Goal: Check status: Check status

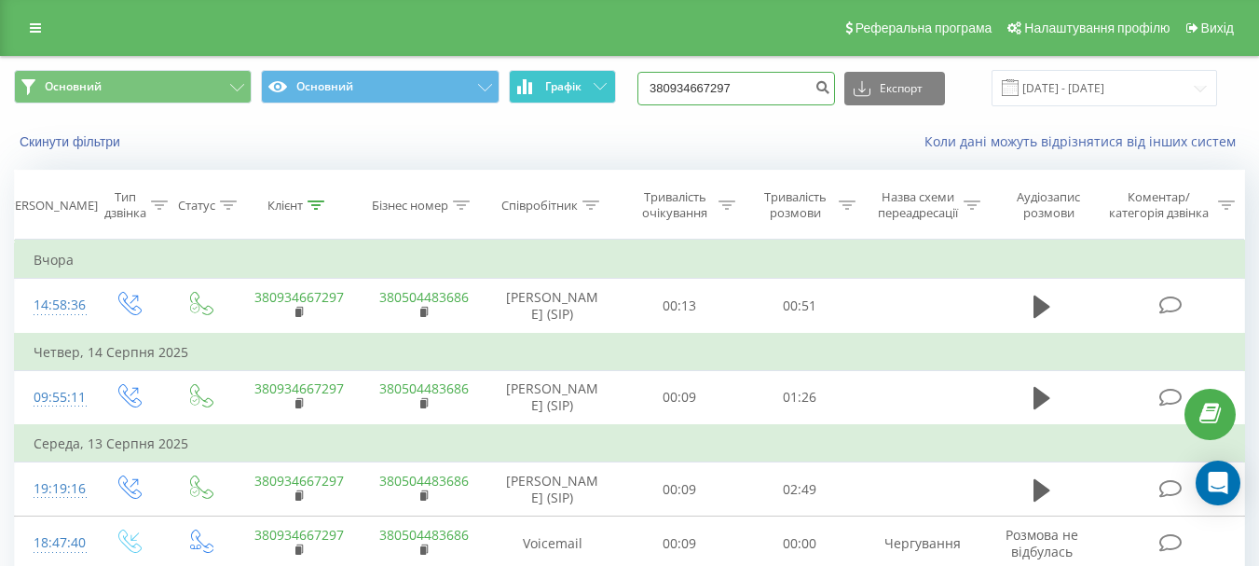
drag, startPoint x: 797, startPoint y: 82, endPoint x: 551, endPoint y: 88, distance: 246.2
click at [551, 88] on div "Основний Основний Графік 380934667297 Експорт .csv .xls .xlsx [DATE] - [DATE]" at bounding box center [629, 88] width 1231 height 36
paste input "2698840"
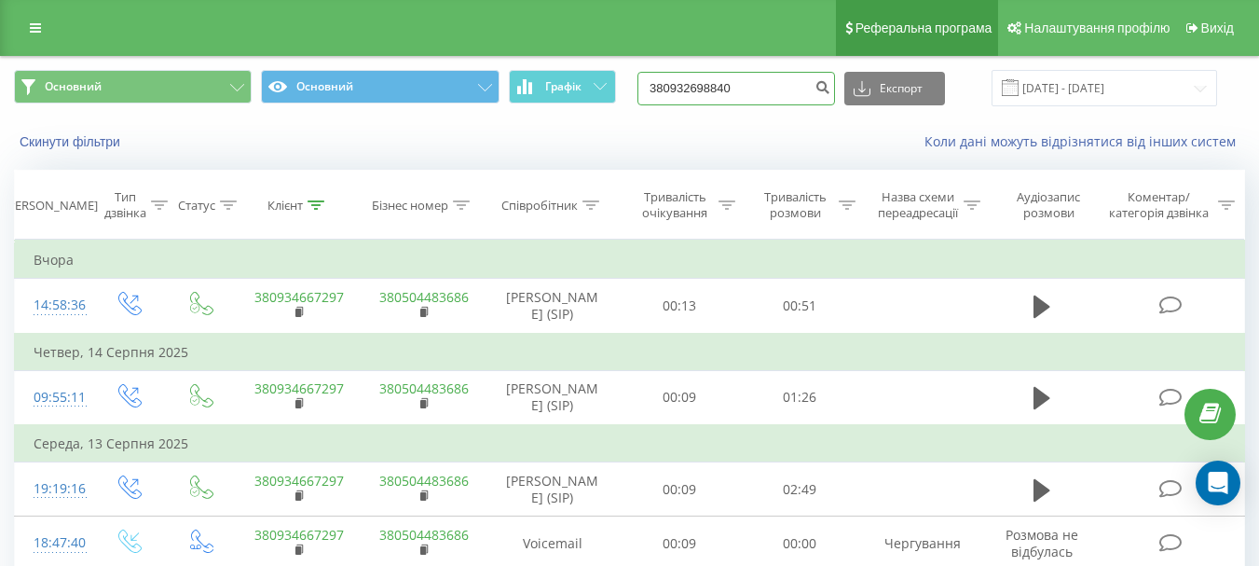
type input "380932698840"
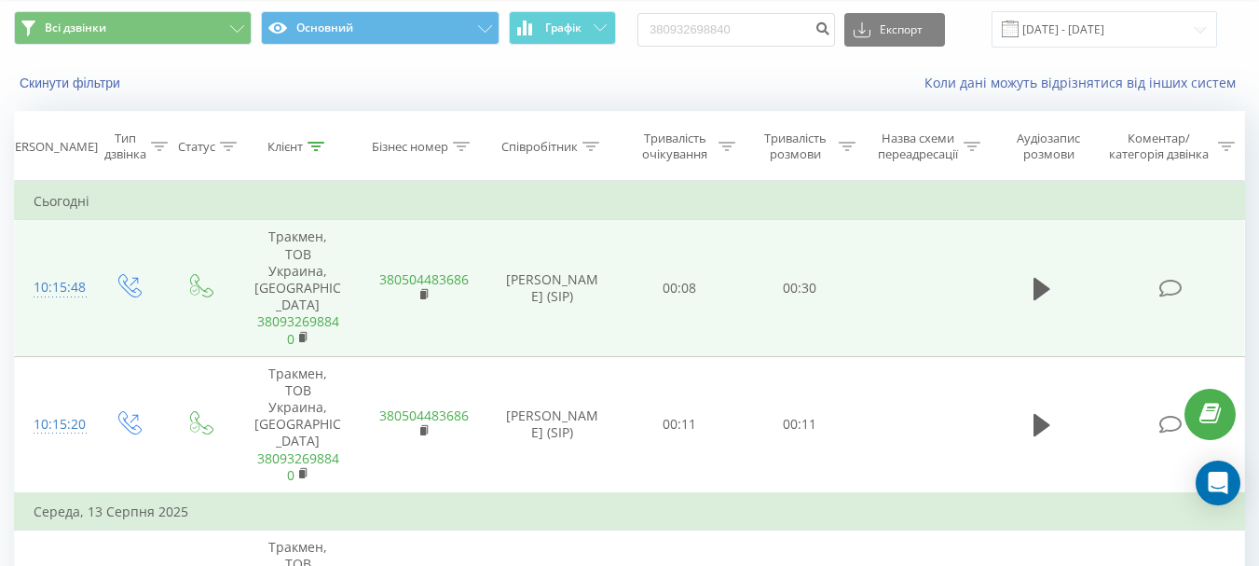
scroll to position [93, 0]
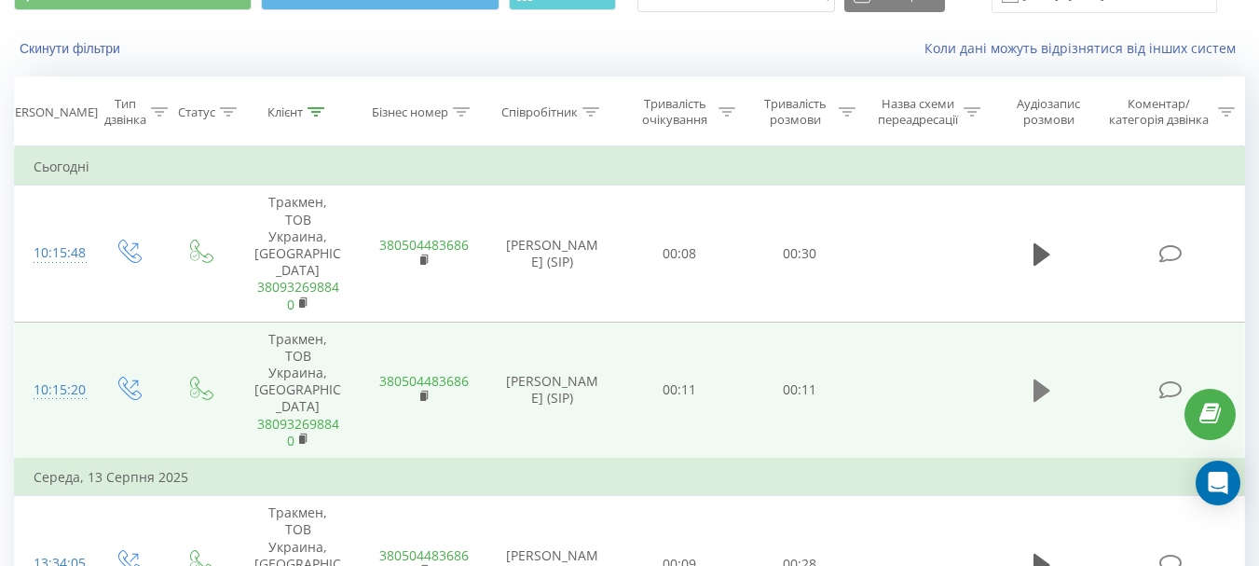
click at [1040, 379] on icon at bounding box center [1042, 390] width 17 height 22
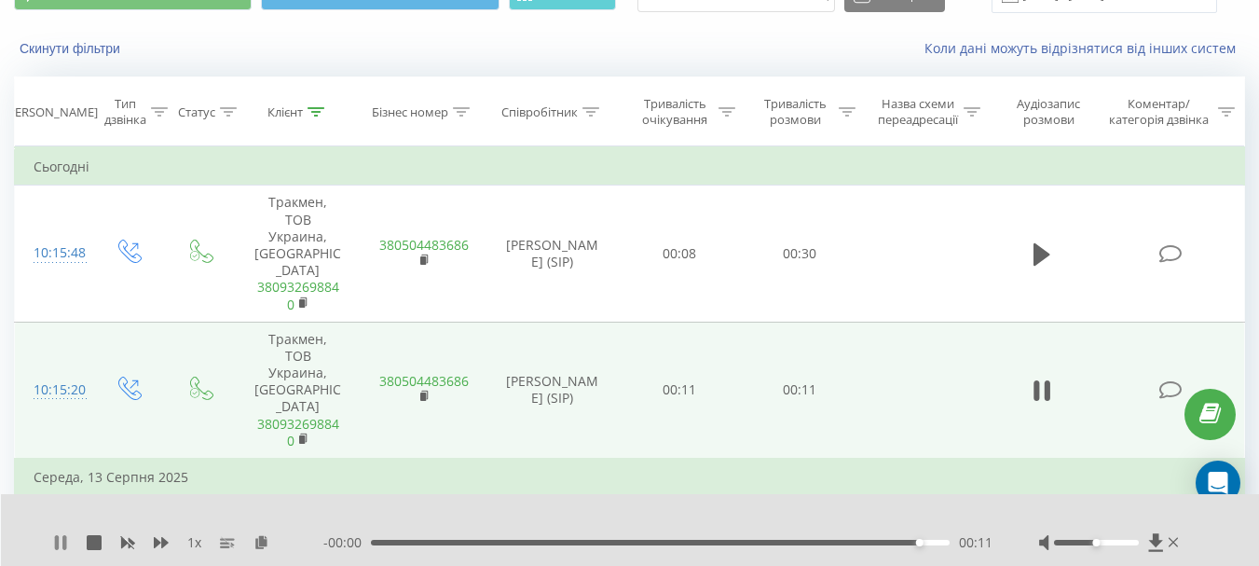
click at [63, 541] on icon at bounding box center [64, 542] width 4 height 15
